Goal: Check status

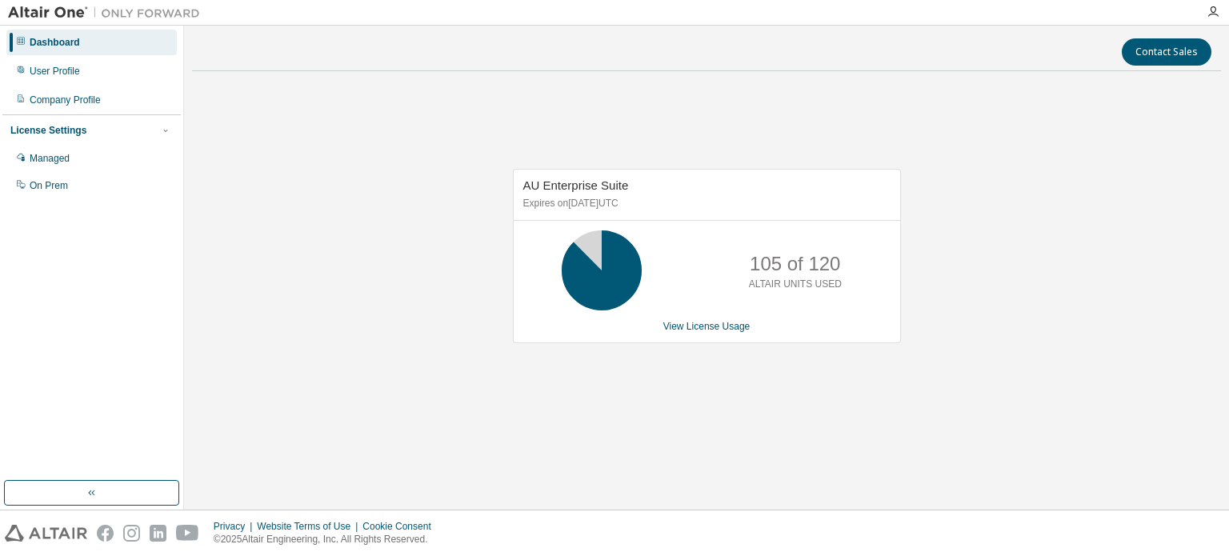
click at [722, 486] on div "Contact Sales AU Enterprise Suite Expires on December 26, 2025 UTC 105 of 120 A…" at bounding box center [706, 268] width 1029 height 468
drag, startPoint x: 671, startPoint y: 226, endPoint x: 666, endPoint y: 219, distance: 8.7
click at [666, 219] on div "AU Enterprise Suite Expires on December 26, 2025 UTC 63 of 120 ALTAIR UNITS USE…" at bounding box center [707, 256] width 388 height 174
drag, startPoint x: 722, startPoint y: 232, endPoint x: 701, endPoint y: 266, distance: 39.5
click at [722, 233] on div "63 of 120 ALTAIR UNITS USED" at bounding box center [707, 270] width 387 height 80
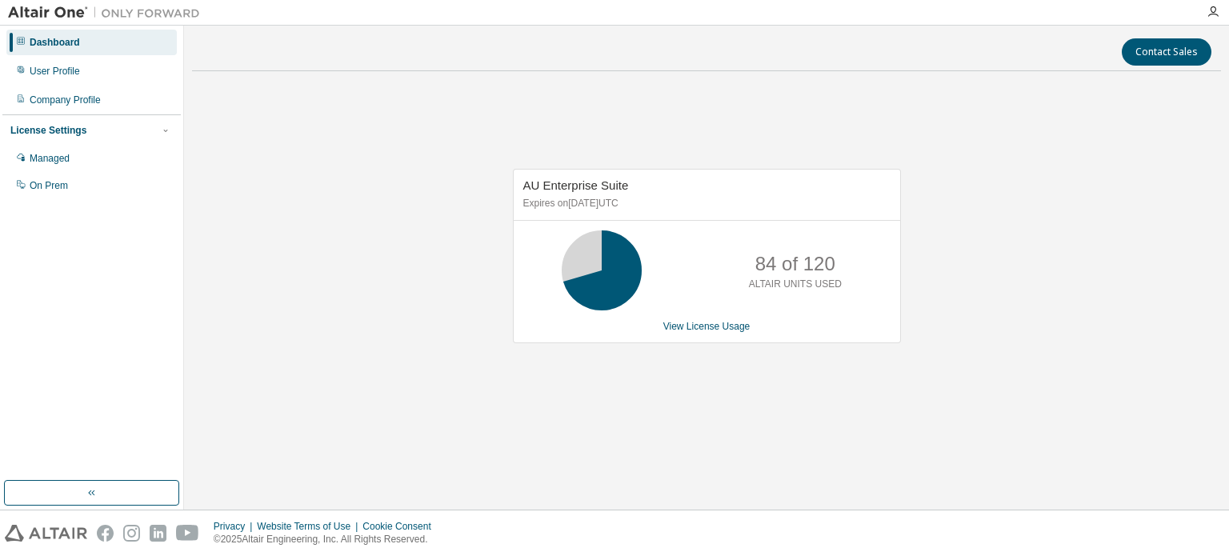
click at [1004, 305] on div "AU Enterprise Suite Expires on December 26, 2025 UTC 84 of 120 ALTAIR UNITS USE…" at bounding box center [706, 265] width 1029 height 362
